Goal: Find specific page/section: Find specific page/section

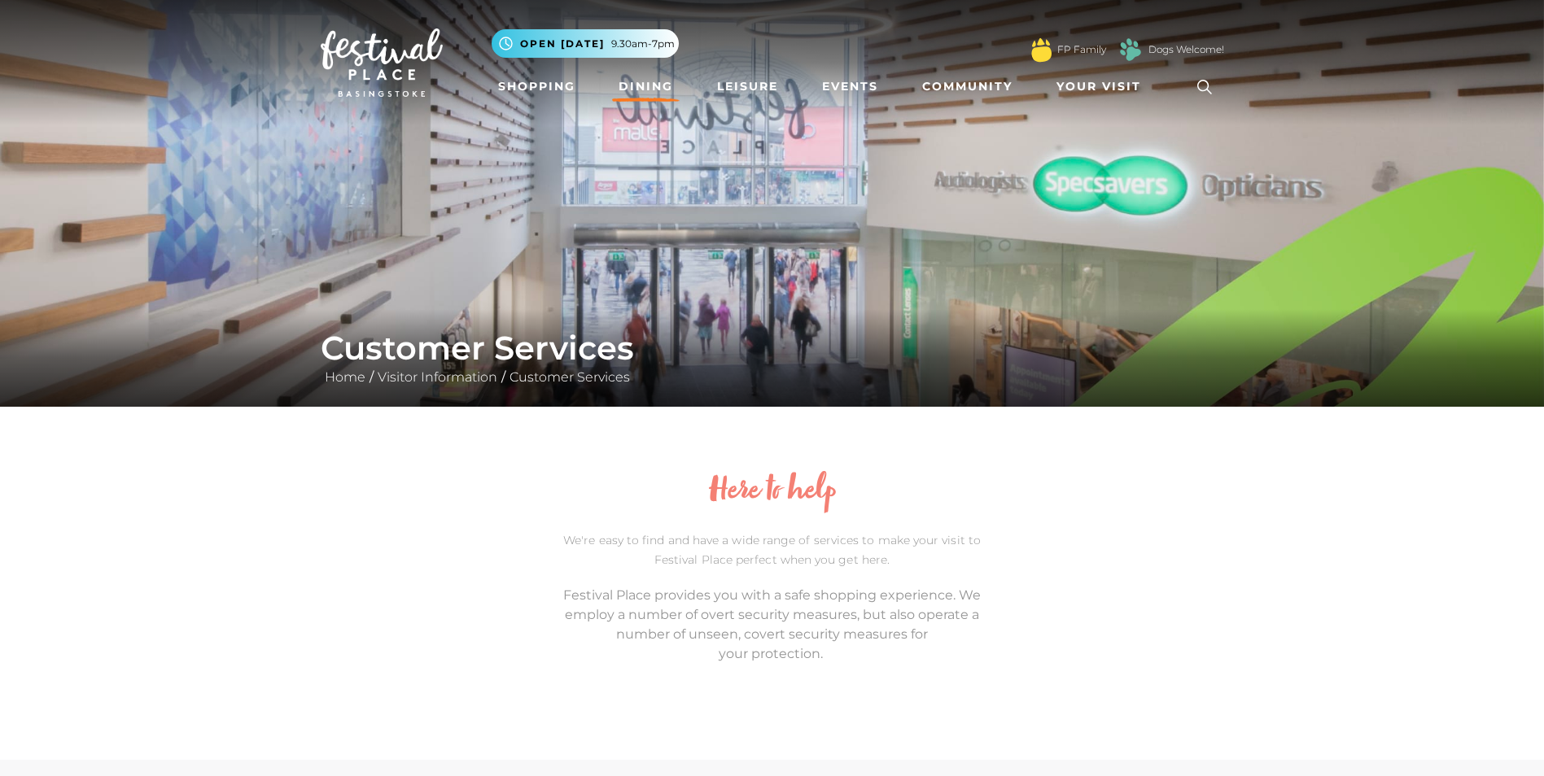
click at [651, 82] on link "Dining" at bounding box center [646, 87] width 68 height 30
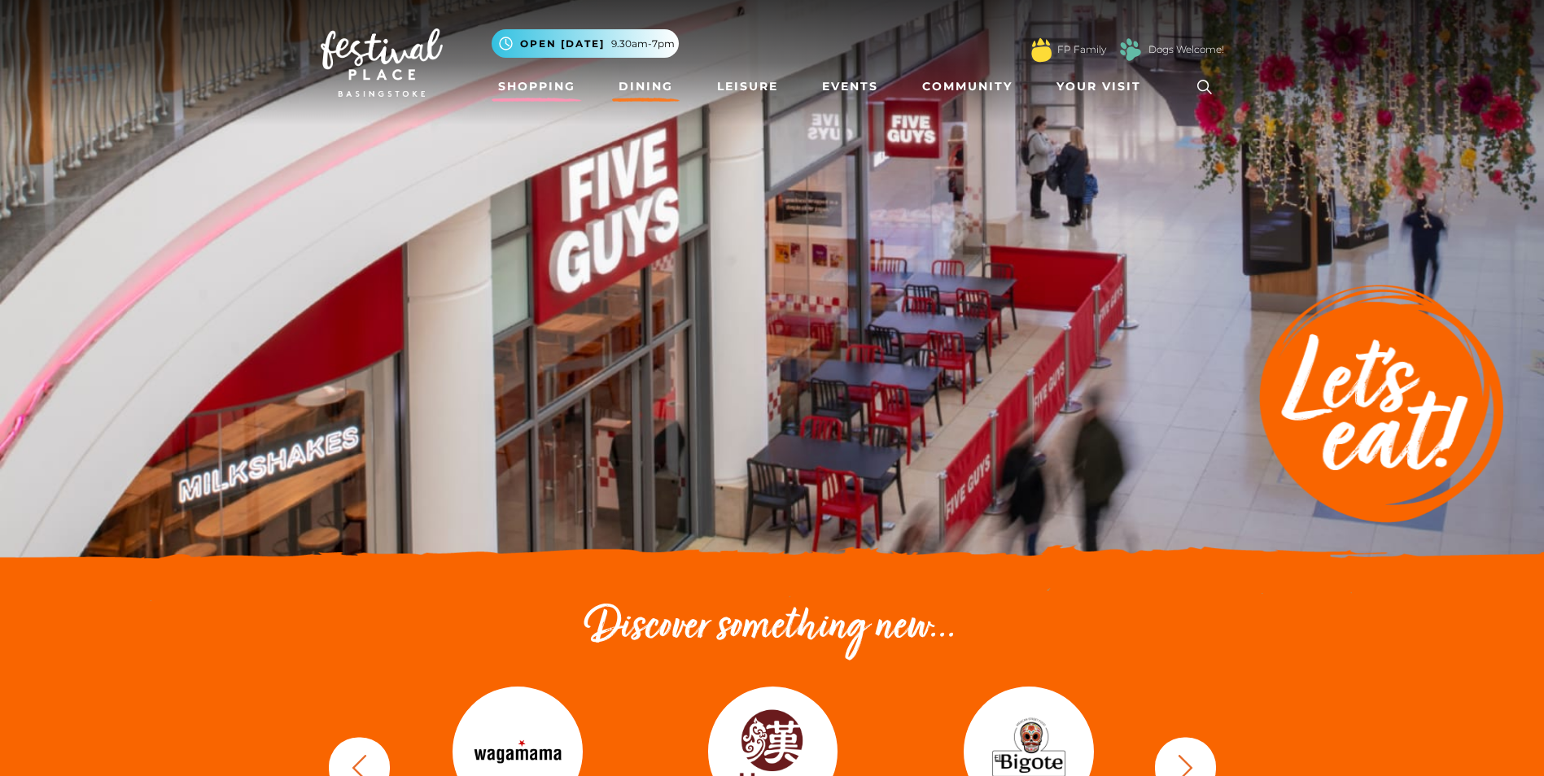
click at [519, 81] on link "Shopping" at bounding box center [537, 87] width 90 height 30
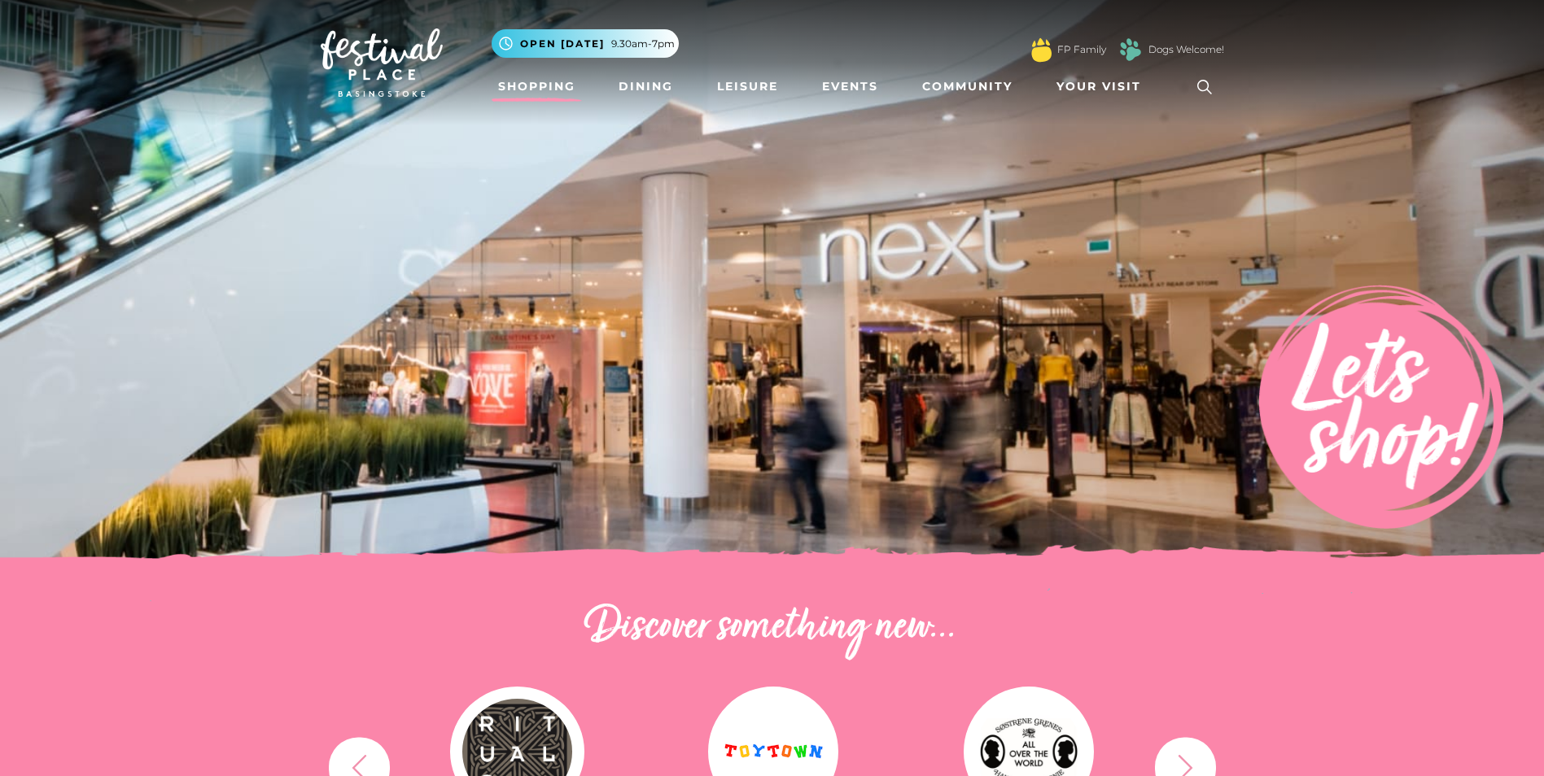
click at [1205, 86] on icon at bounding box center [1204, 87] width 24 height 24
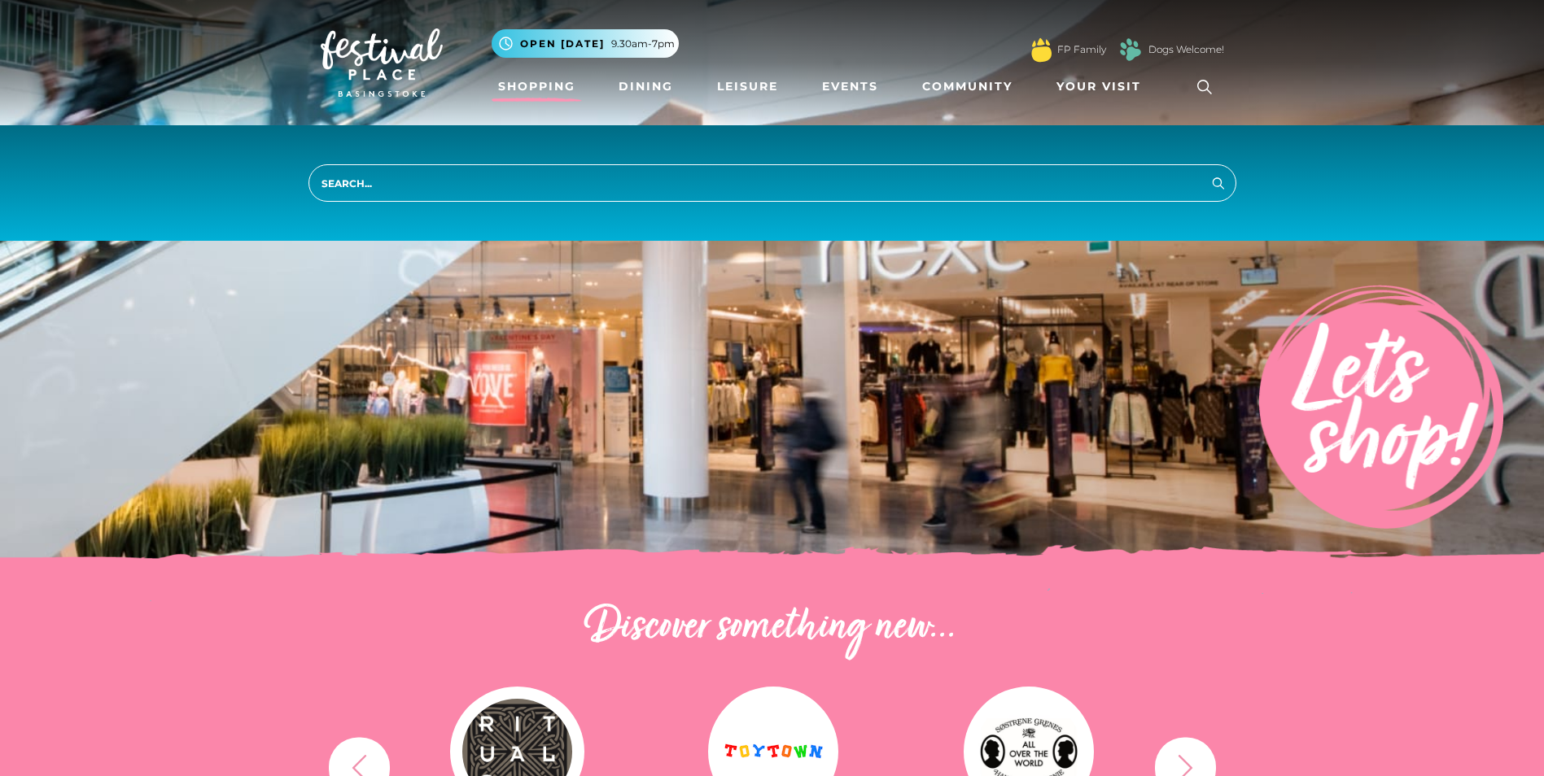
click at [610, 188] on input "search" at bounding box center [772, 182] width 928 height 37
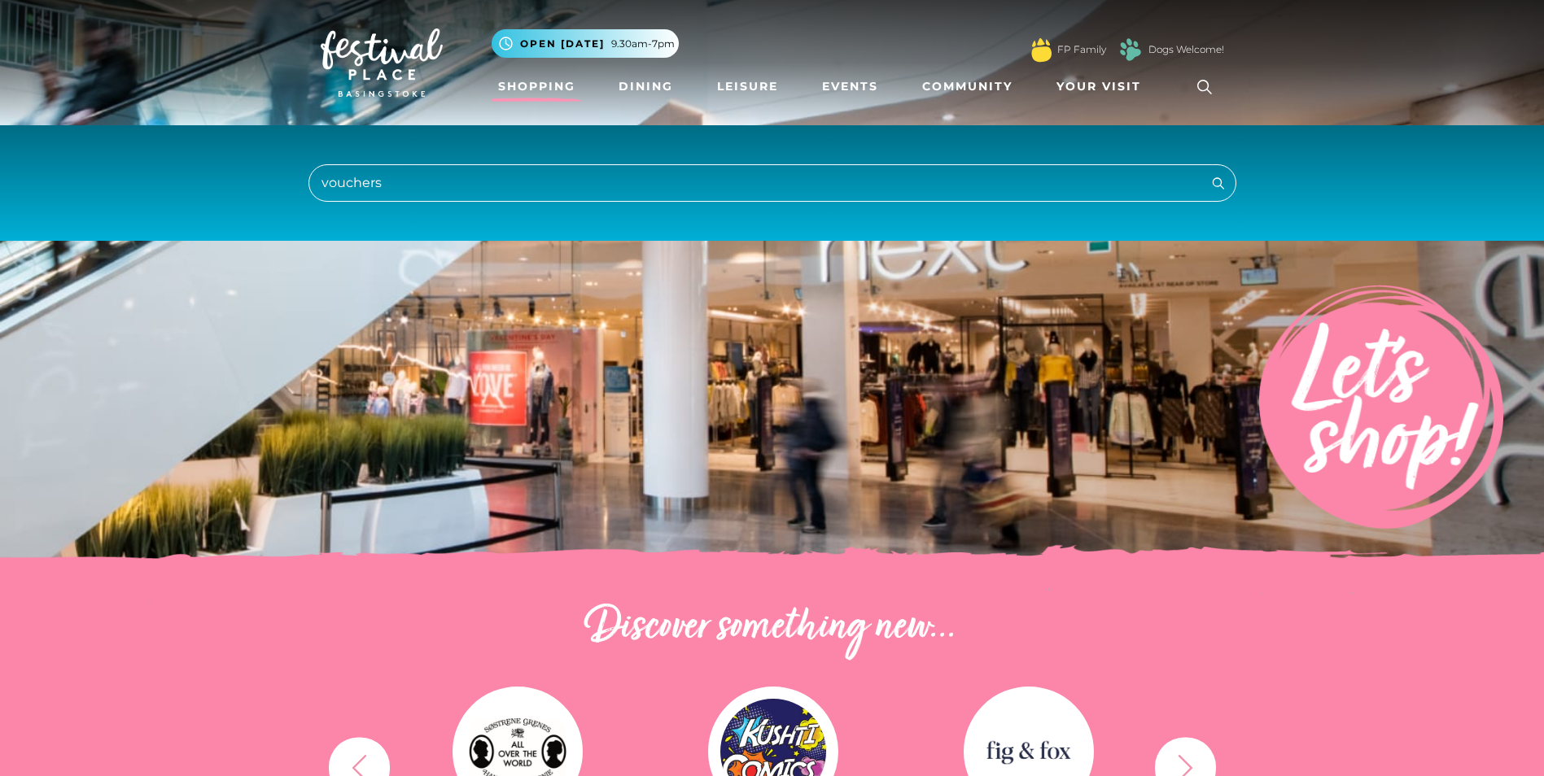
type input "vouchers"
click at [1209, 173] on button "Search" at bounding box center [1219, 183] width 20 height 20
